Goal: Information Seeking & Learning: Learn about a topic

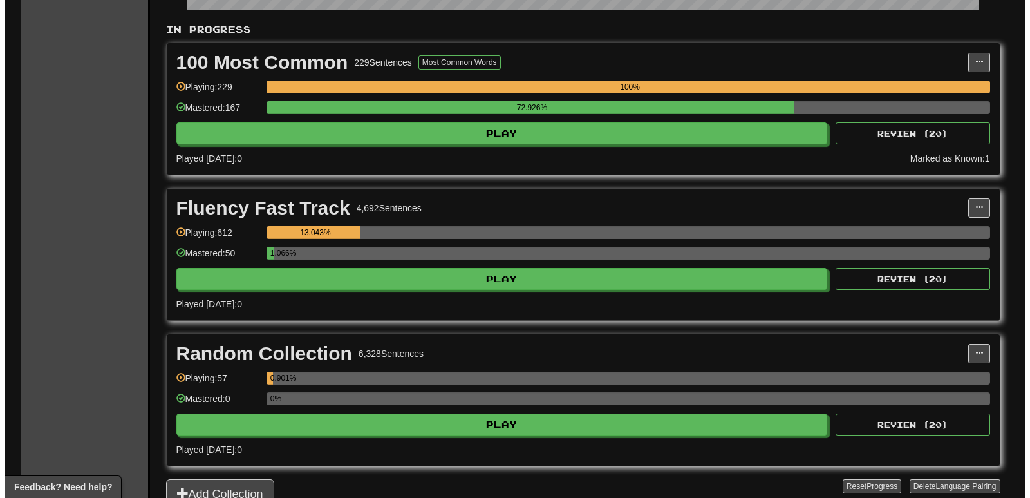
scroll to position [258, 0]
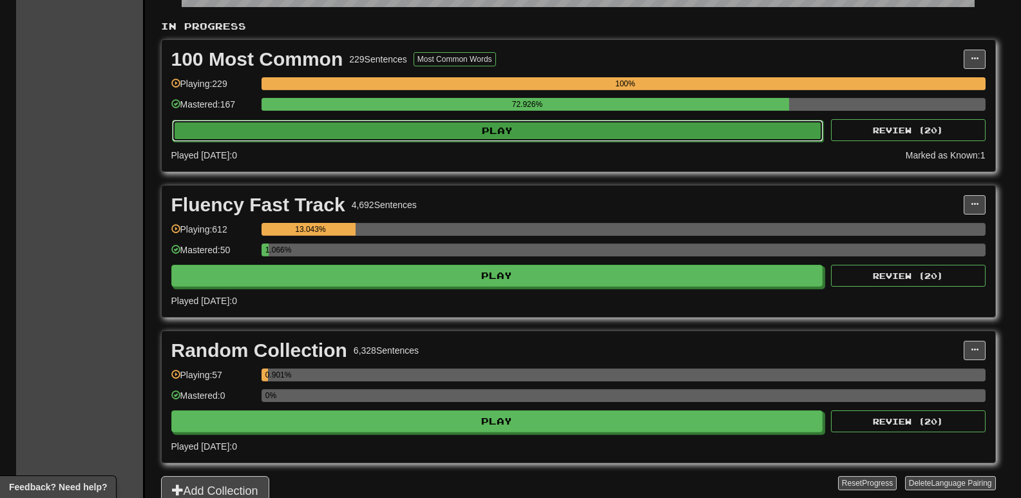
click at [278, 137] on button "Play" at bounding box center [498, 131] width 652 height 22
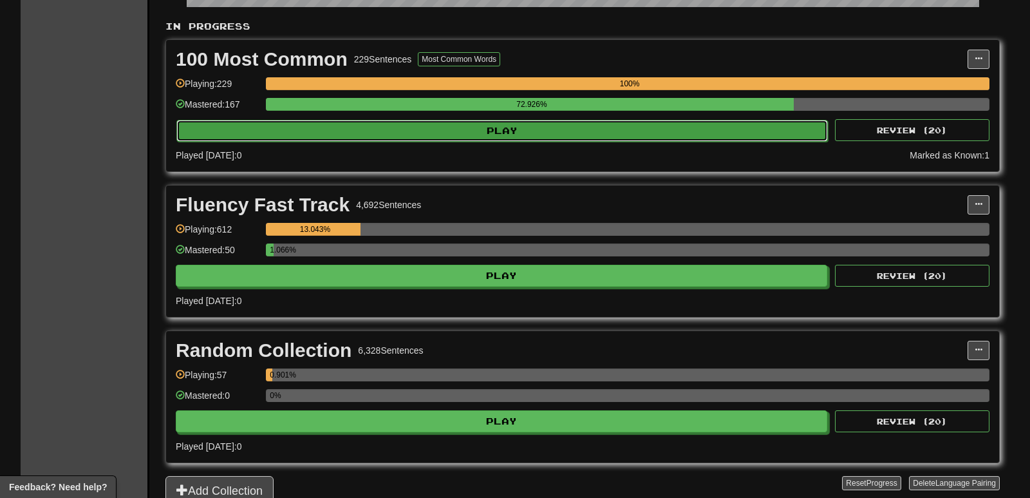
select select "**"
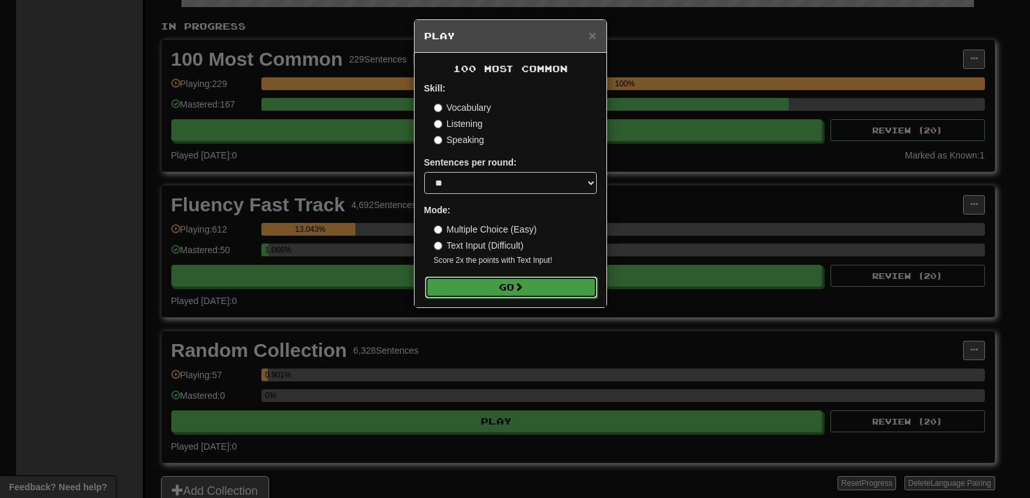
click at [485, 276] on button "Go" at bounding box center [511, 287] width 173 height 22
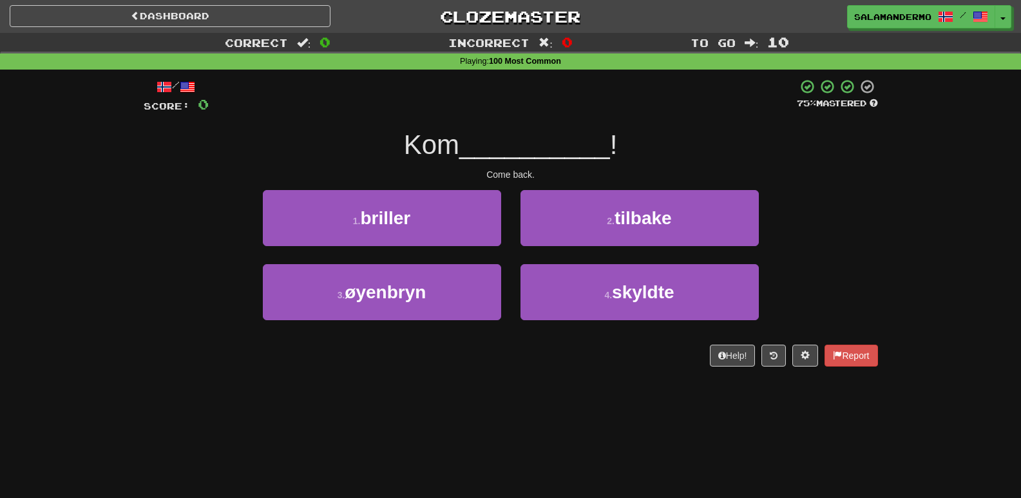
click at [544, 380] on div "/ Score: 0 75 % Mastered Kom __________ ! Come back. 1 . briller 2 . tilbake 3 …" at bounding box center [511, 227] width 734 height 315
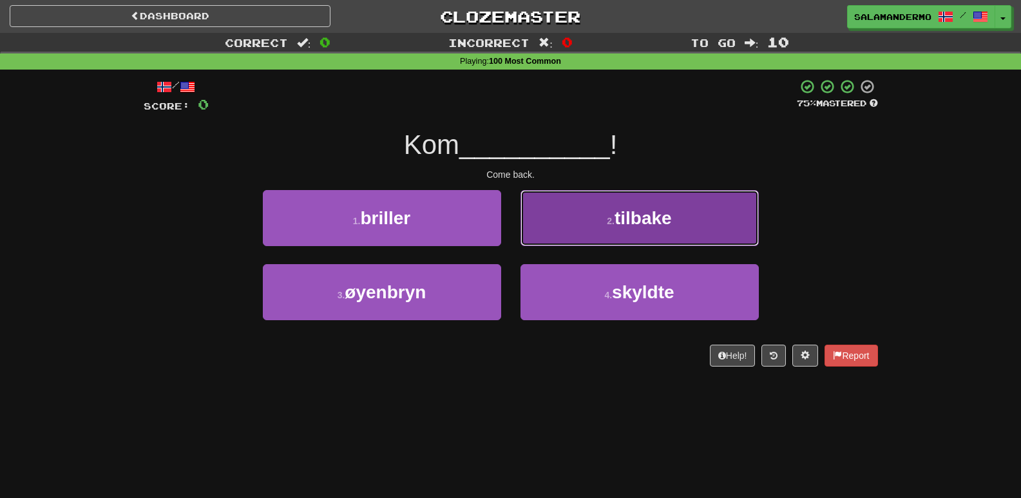
click at [587, 221] on button "2 . tilbake" at bounding box center [639, 218] width 238 height 56
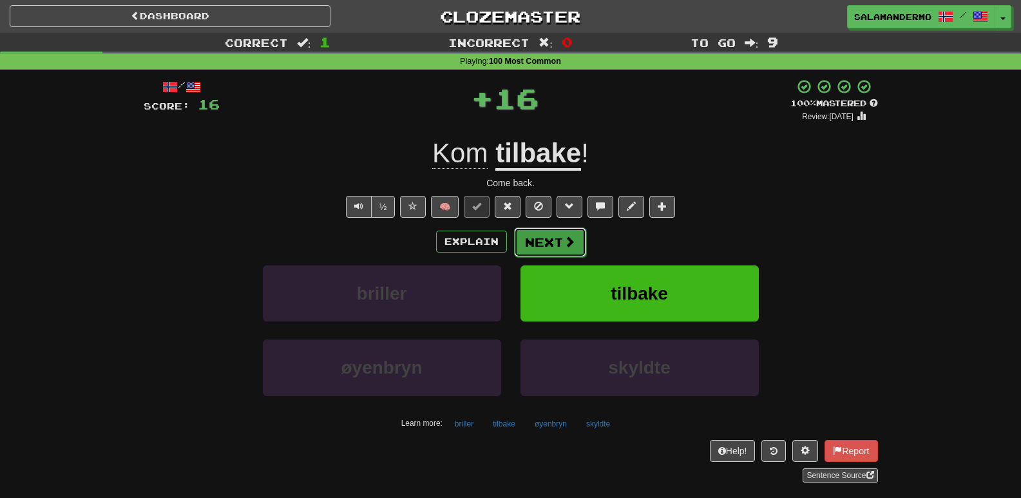
click at [568, 233] on button "Next" at bounding box center [550, 242] width 72 height 30
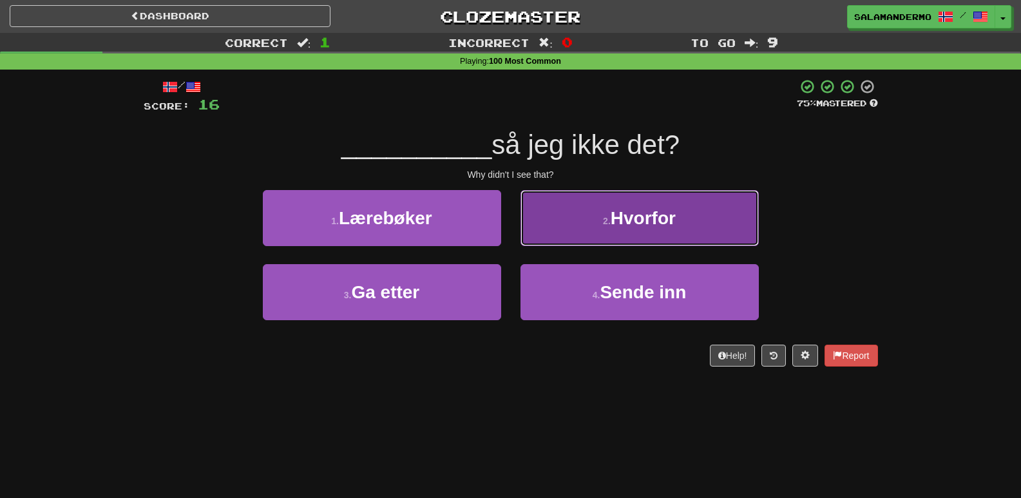
click at [565, 225] on button "2 . Hvorfor" at bounding box center [639, 218] width 238 height 56
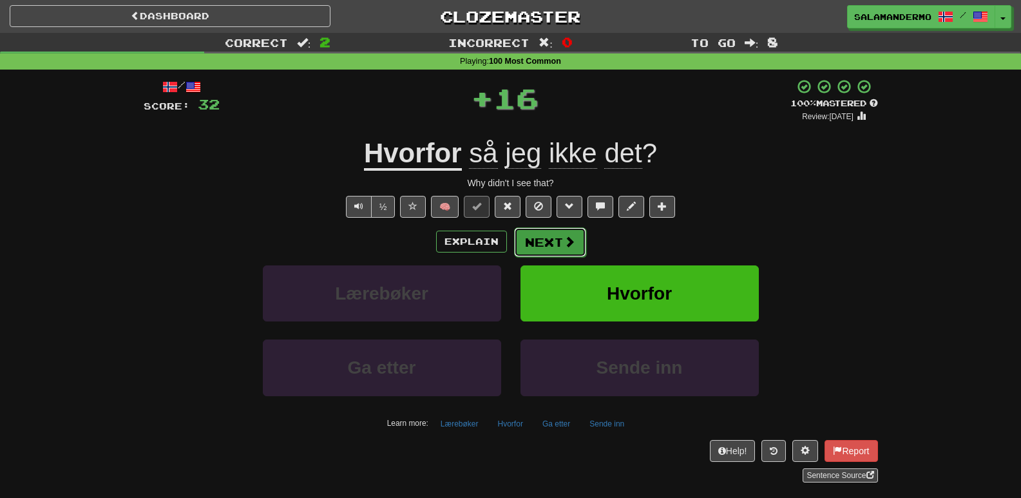
click at [550, 242] on button "Next" at bounding box center [550, 242] width 72 height 30
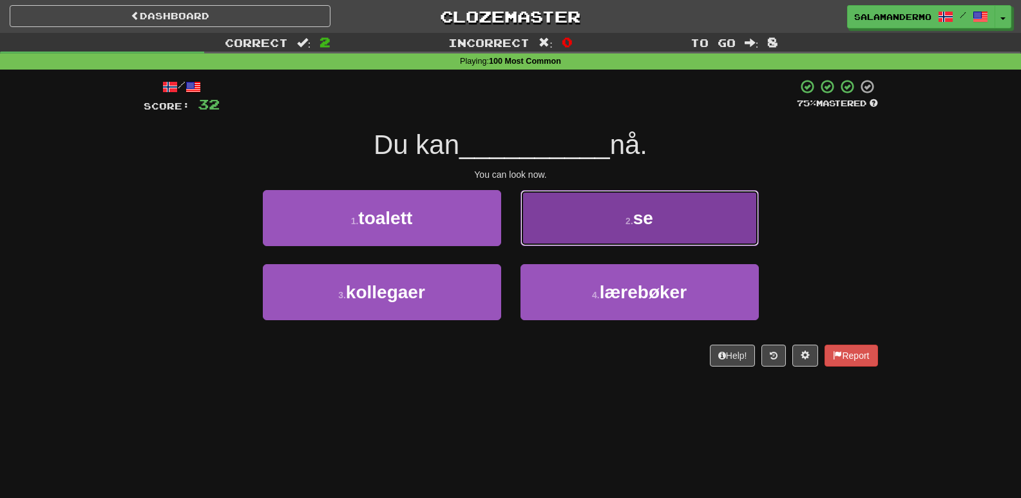
click at [552, 232] on button "2 . se" at bounding box center [639, 218] width 238 height 56
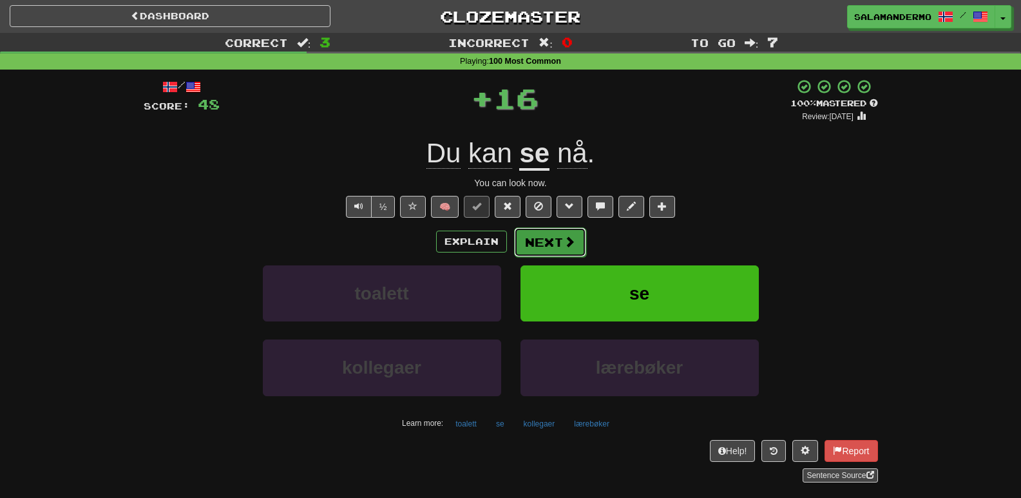
click at [550, 239] on button "Next" at bounding box center [550, 242] width 72 height 30
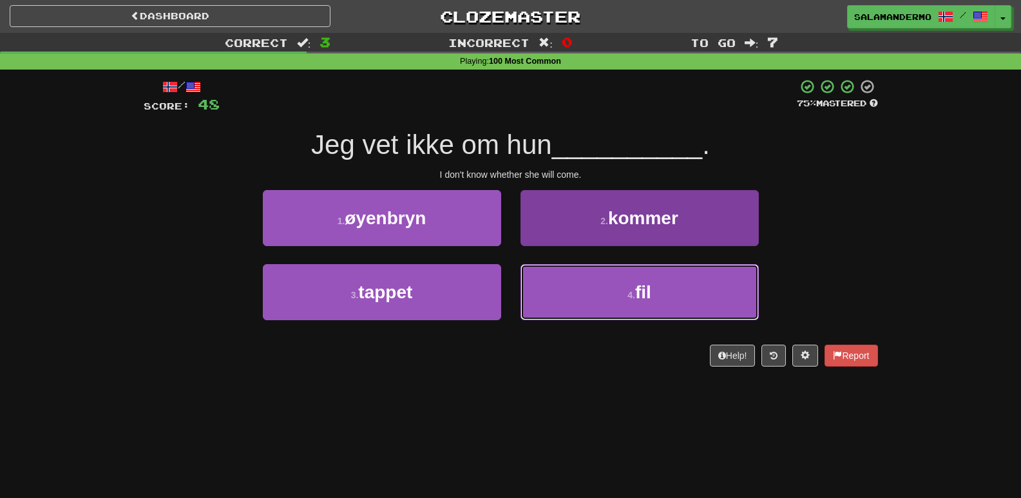
drag, startPoint x: 576, startPoint y: 283, endPoint x: 569, endPoint y: 276, distance: 9.1
click at [576, 283] on button "4 . fil" at bounding box center [639, 292] width 238 height 56
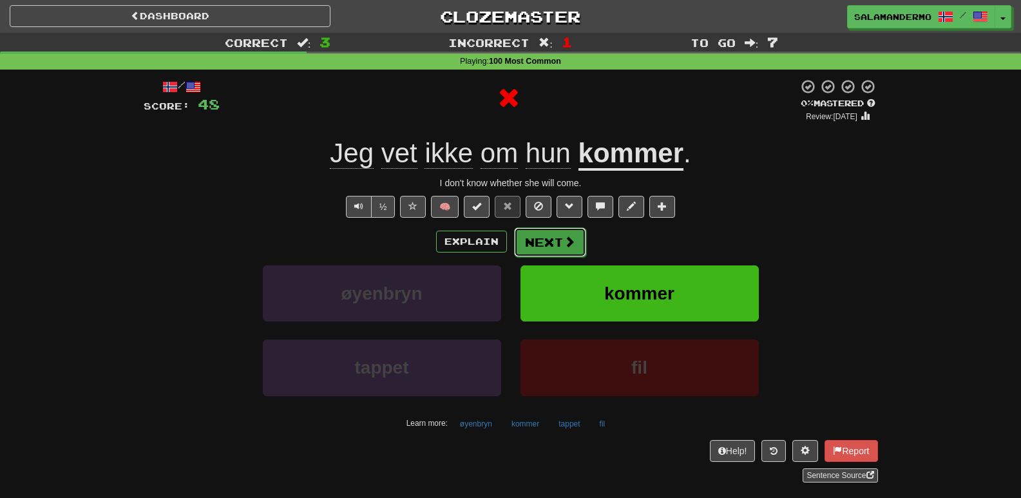
click at [552, 236] on button "Next" at bounding box center [550, 242] width 72 height 30
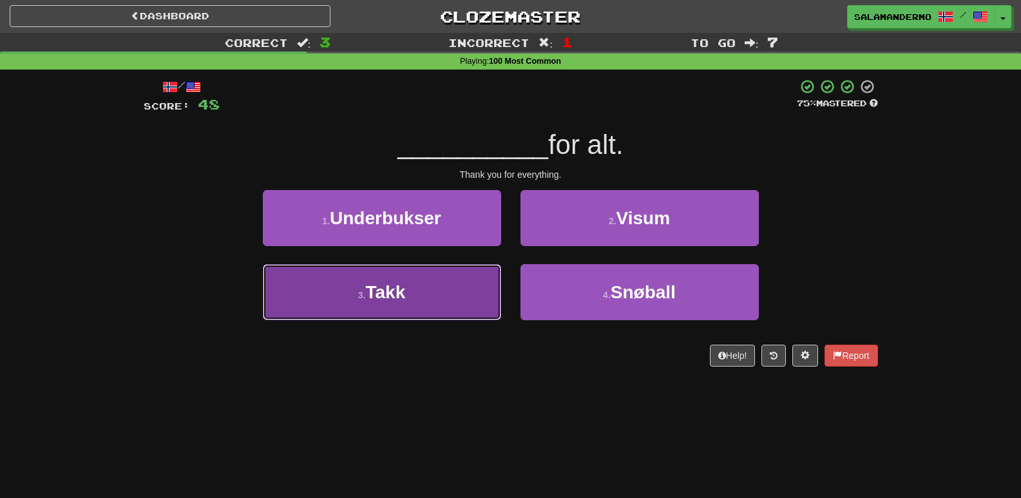
click at [451, 292] on button "3 . Takk" at bounding box center [382, 292] width 238 height 56
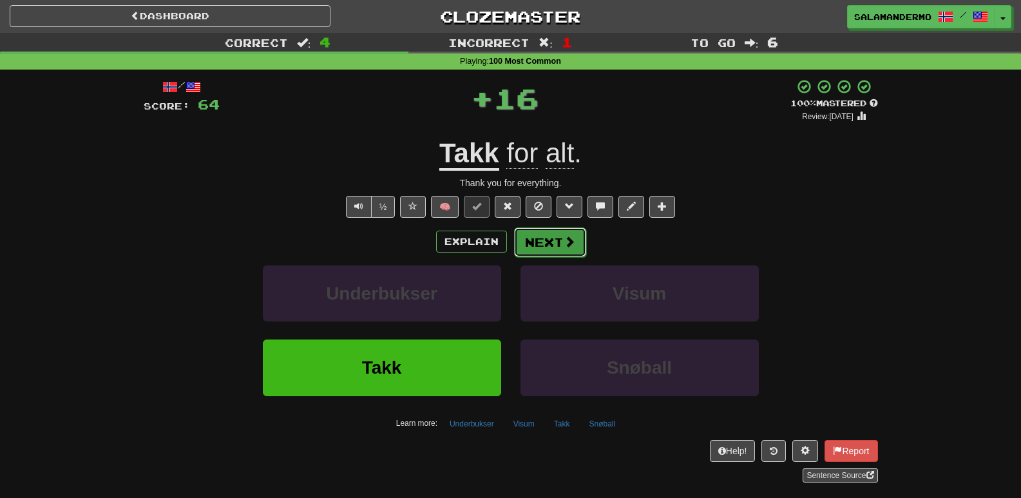
click at [554, 229] on button "Next" at bounding box center [550, 242] width 72 height 30
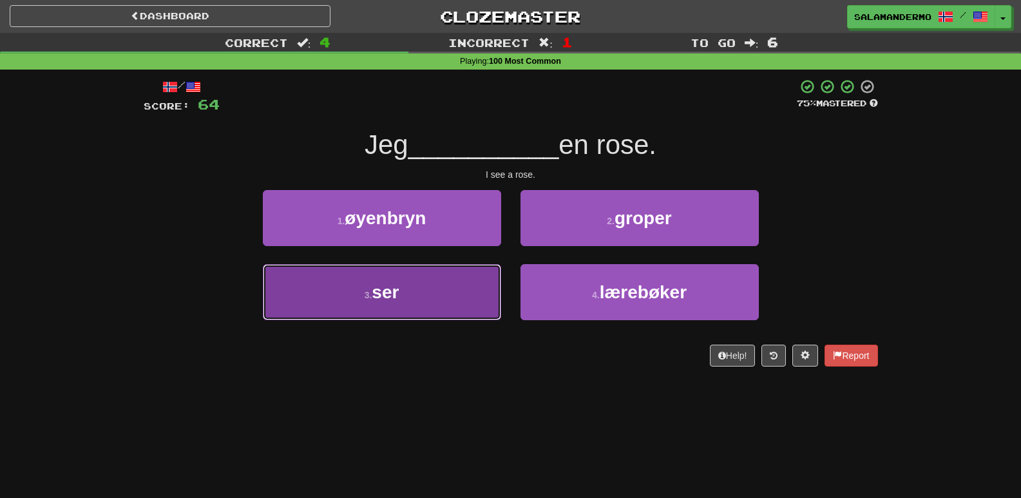
click at [443, 298] on button "3 . ser" at bounding box center [382, 292] width 238 height 56
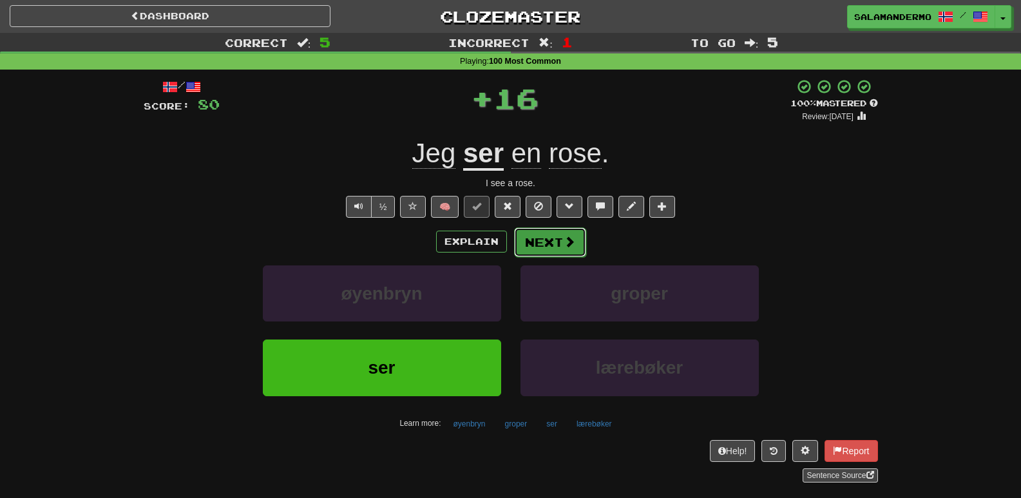
click at [534, 237] on button "Next" at bounding box center [550, 242] width 72 height 30
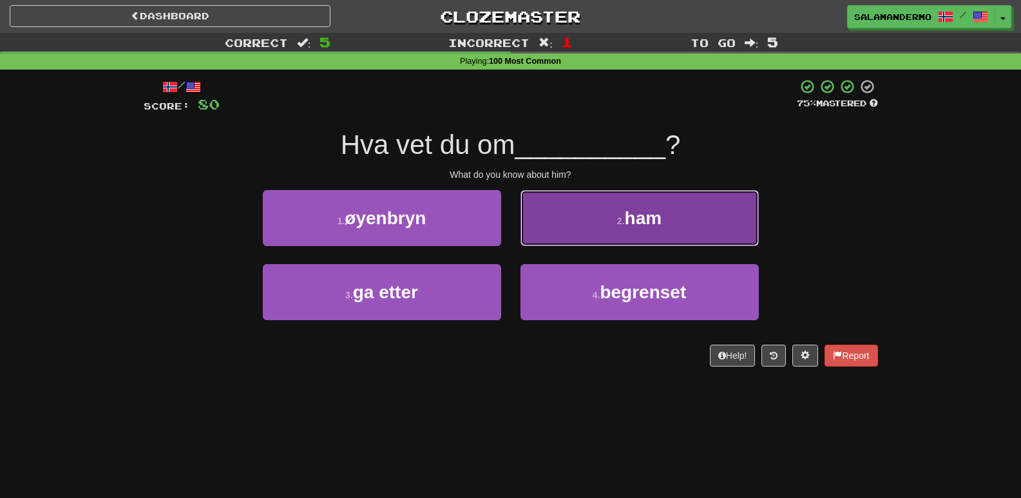
click at [541, 226] on button "2 . ham" at bounding box center [639, 218] width 238 height 56
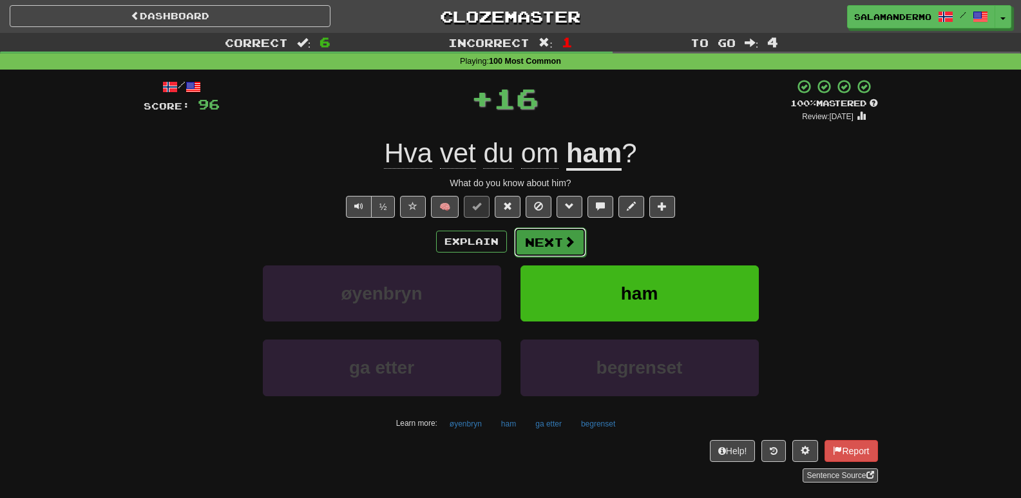
click at [532, 238] on button "Next" at bounding box center [550, 242] width 72 height 30
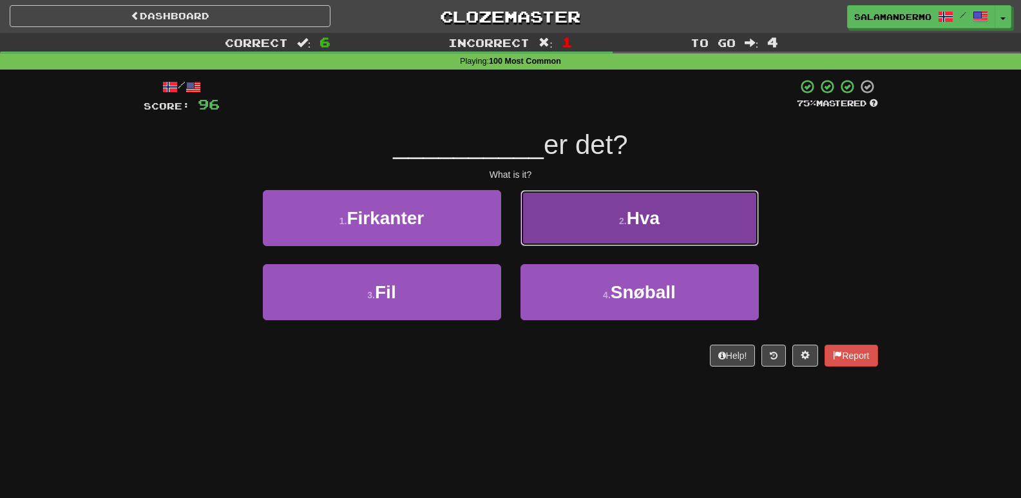
click at [531, 238] on button "2 . Hva" at bounding box center [639, 218] width 238 height 56
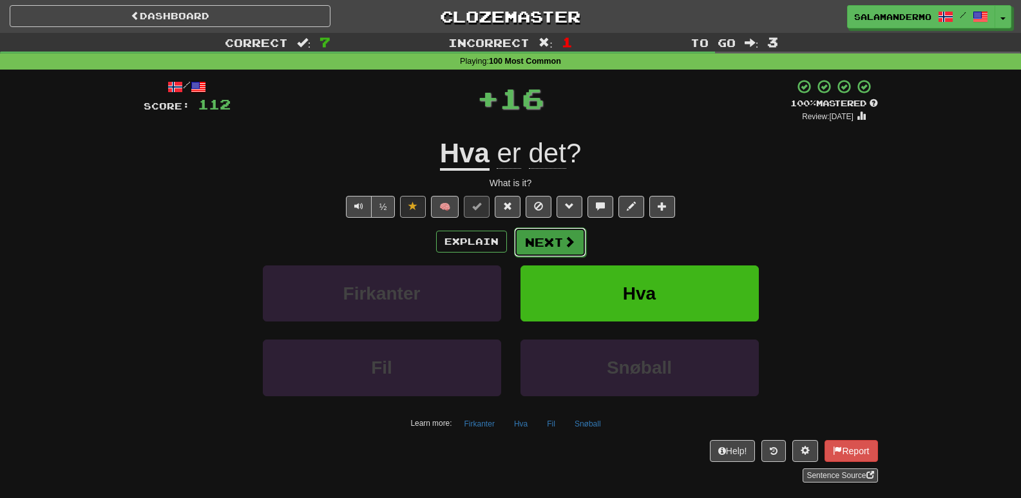
click at [531, 239] on button "Next" at bounding box center [550, 242] width 72 height 30
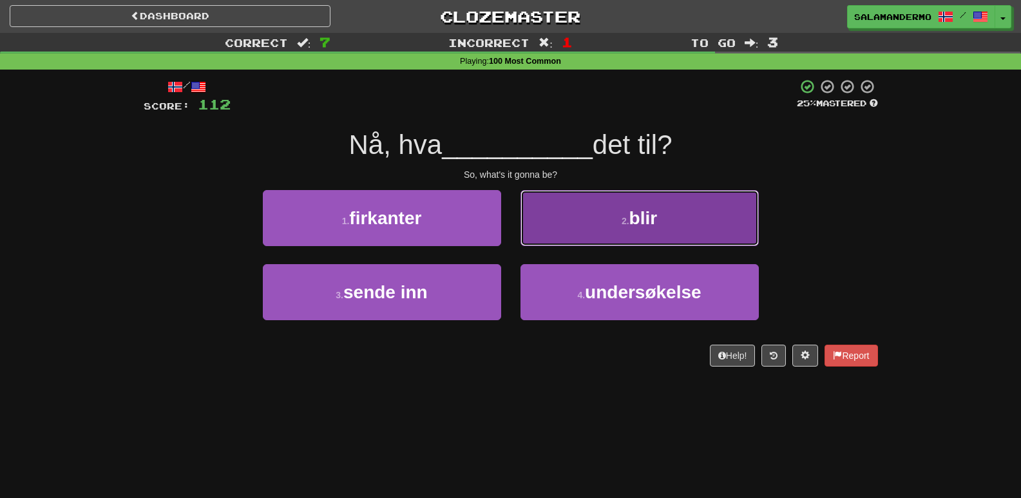
click at [531, 237] on button "2 . blir" at bounding box center [639, 218] width 238 height 56
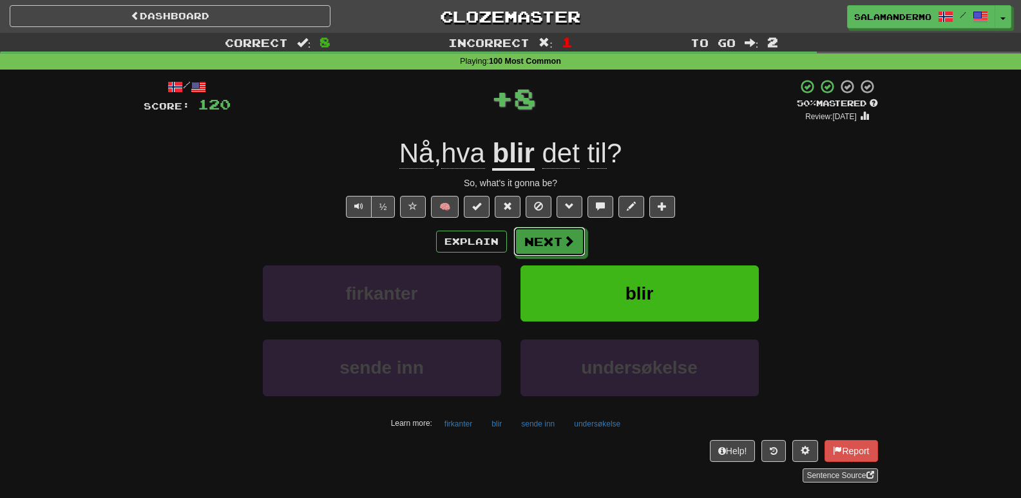
click at [531, 237] on button "Next" at bounding box center [549, 242] width 72 height 30
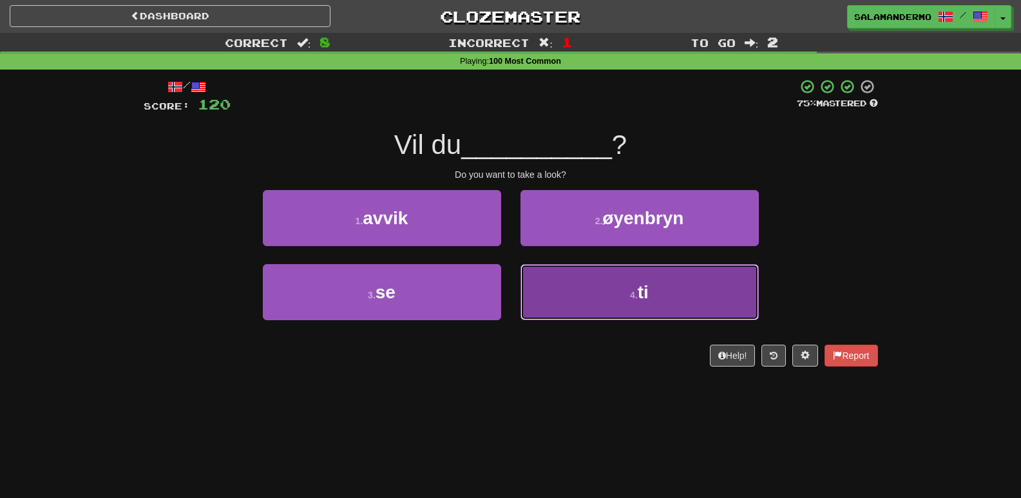
click at [556, 301] on button "4 . ti" at bounding box center [639, 292] width 238 height 56
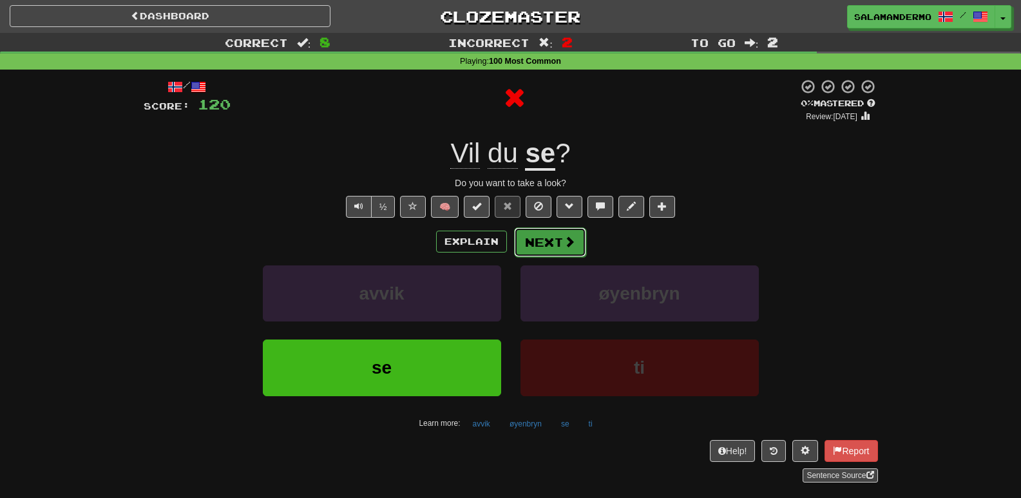
click at [550, 253] on button "Next" at bounding box center [550, 242] width 72 height 30
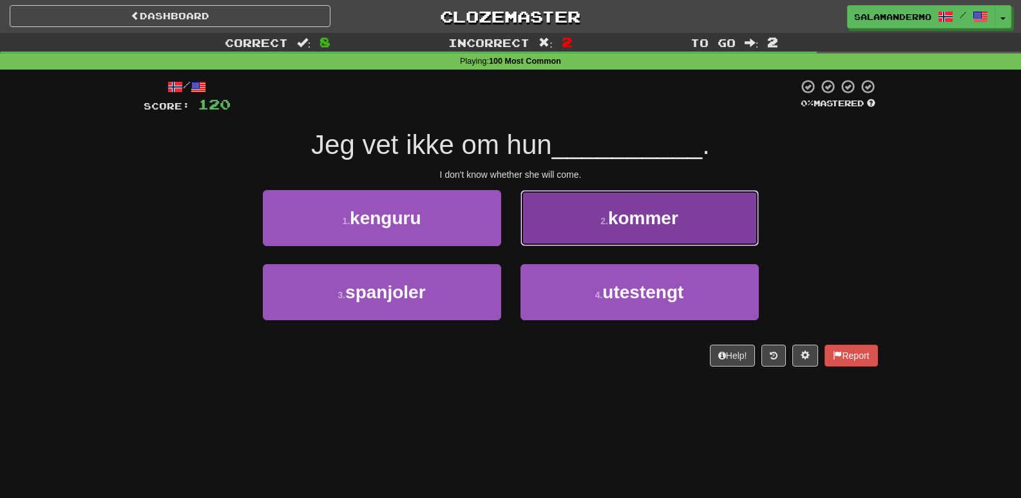
click at [565, 230] on button "2 . kommer" at bounding box center [639, 218] width 238 height 56
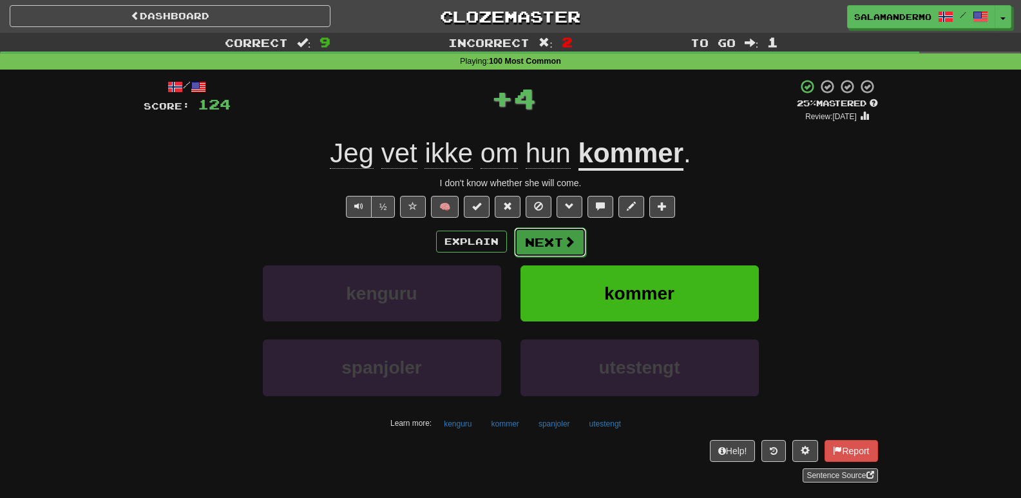
click at [555, 240] on button "Next" at bounding box center [550, 242] width 72 height 30
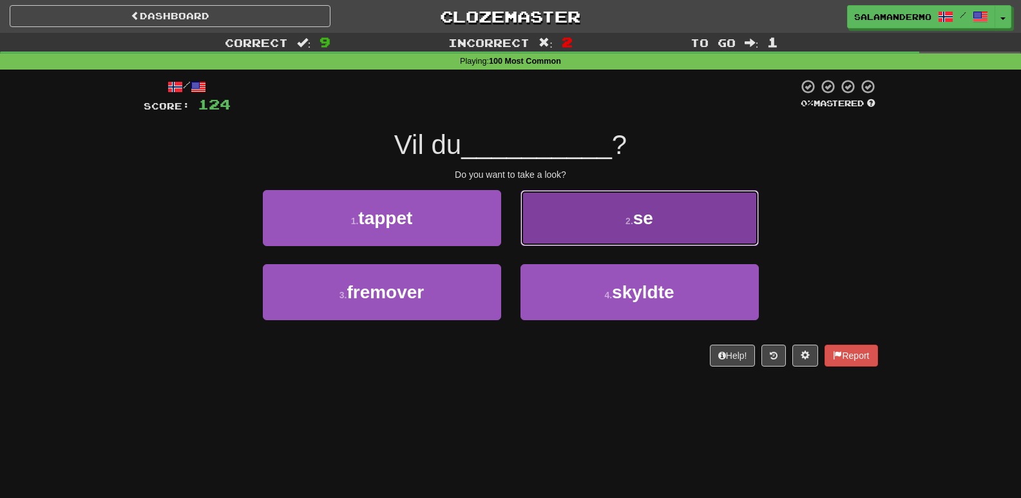
click at [553, 232] on button "2 . se" at bounding box center [639, 218] width 238 height 56
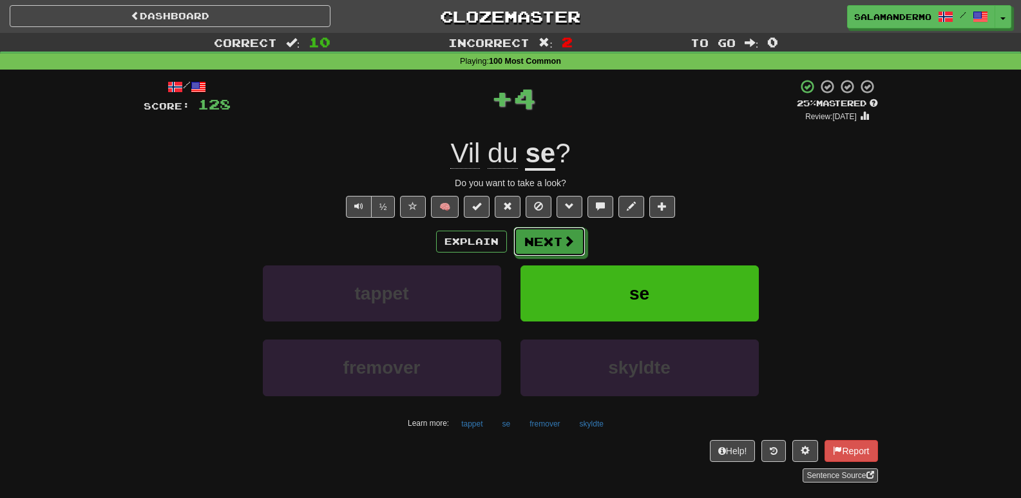
click at [549, 236] on button "Next" at bounding box center [549, 242] width 72 height 30
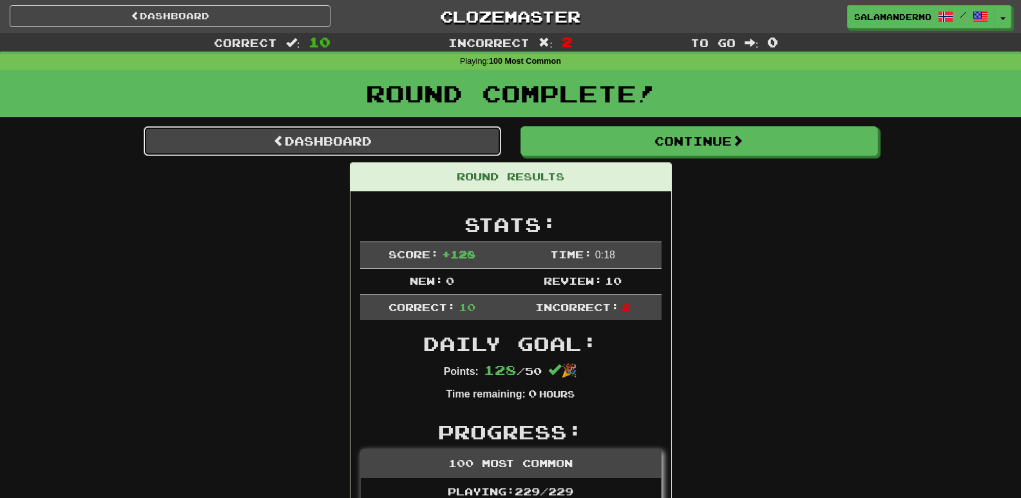
click at [384, 144] on link "Dashboard" at bounding box center [322, 141] width 357 height 30
